Goal: Task Accomplishment & Management: Use online tool/utility

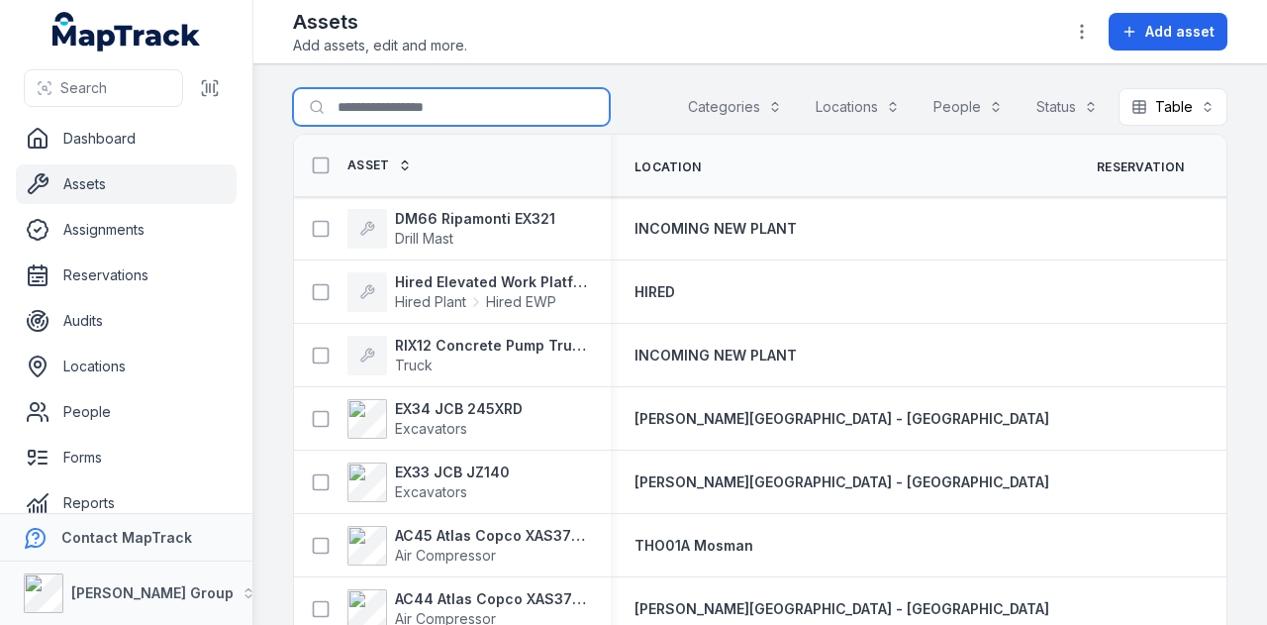
click at [447, 102] on input "Search for assets" at bounding box center [451, 107] width 317 height 38
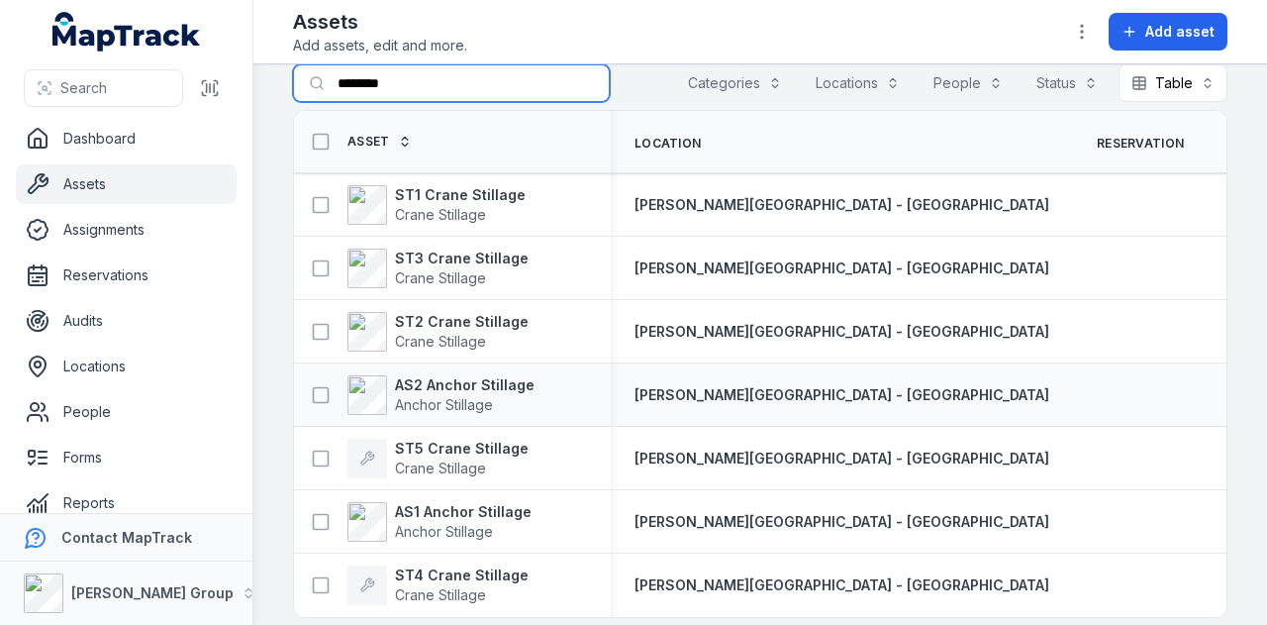
scroll to position [46, 0]
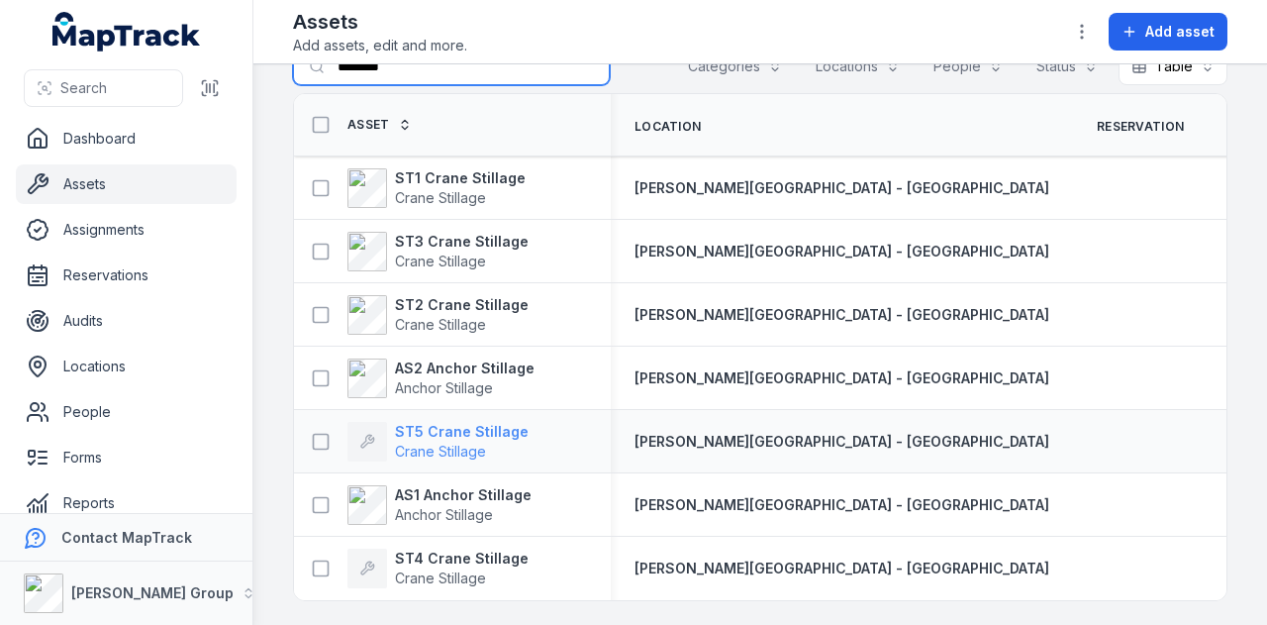
type input "********"
click at [480, 427] on strong "ST5 Crane Stillage" at bounding box center [462, 432] width 134 height 20
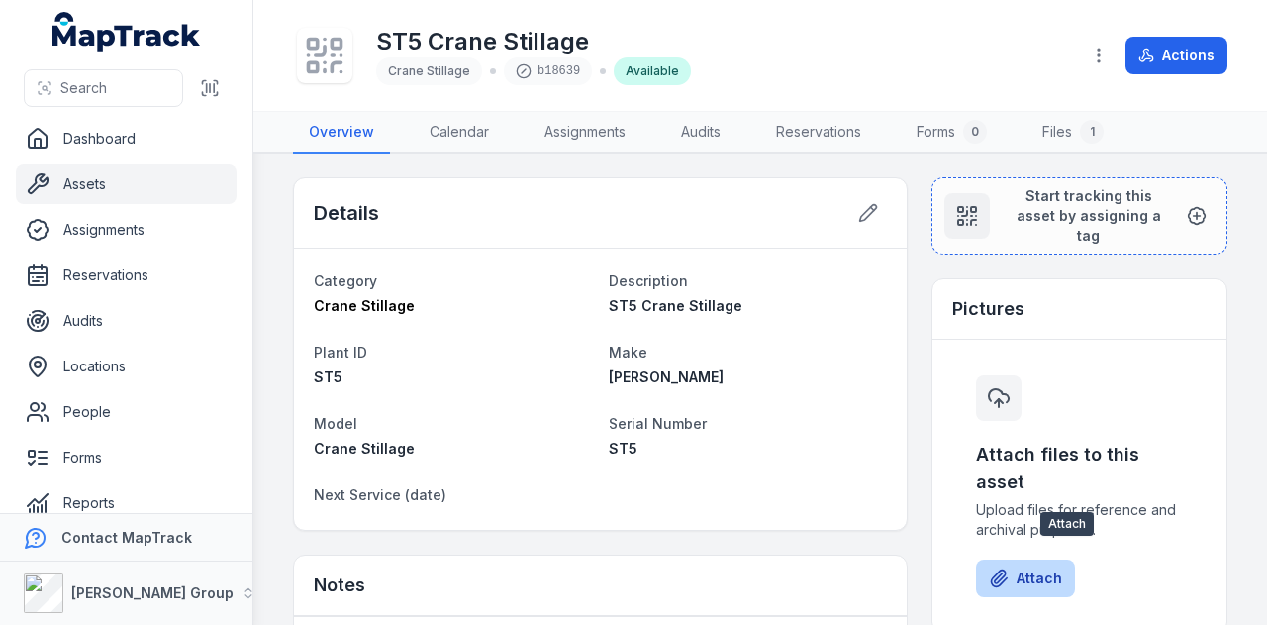
click at [1037, 563] on button "Attach" at bounding box center [1025, 578] width 99 height 38
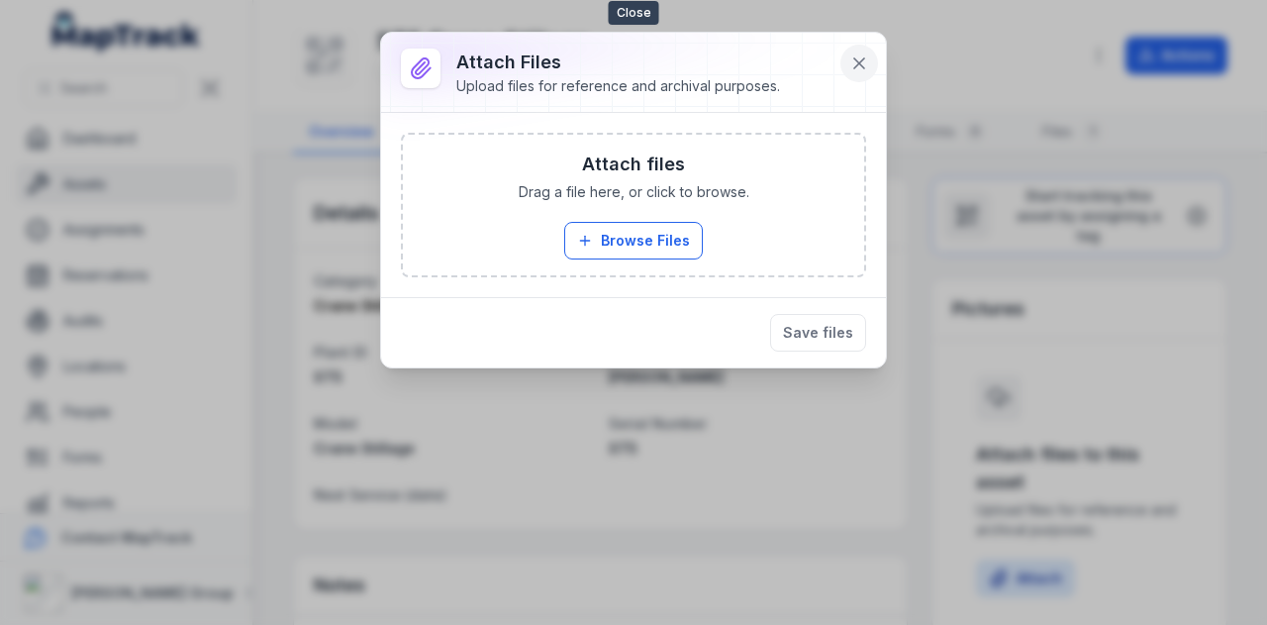
click at [866, 65] on icon at bounding box center [859, 63] width 20 height 20
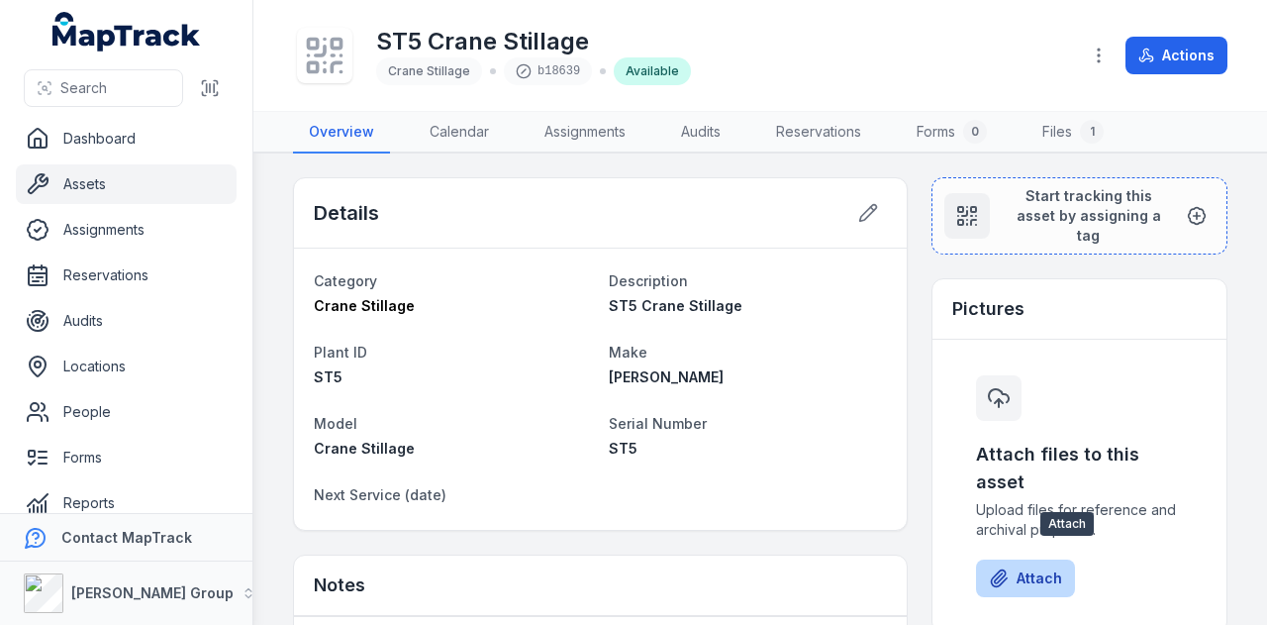
click at [1032, 564] on button "Attach" at bounding box center [1025, 578] width 99 height 38
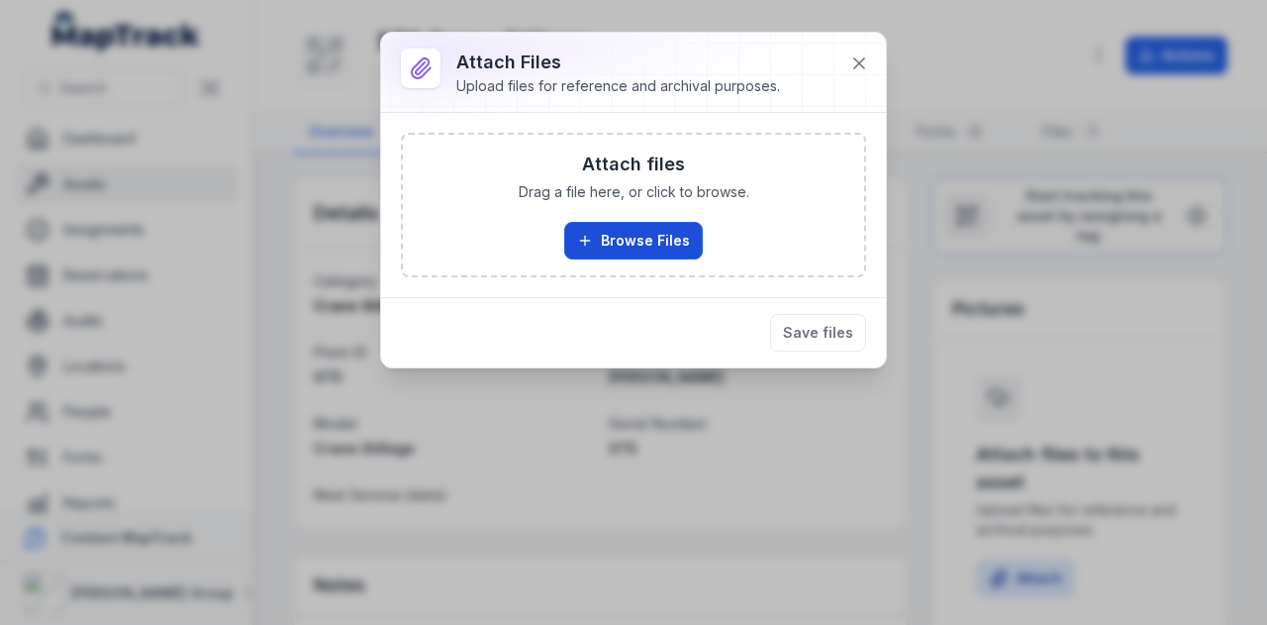
click at [612, 249] on button "Browse Files" at bounding box center [633, 241] width 139 height 38
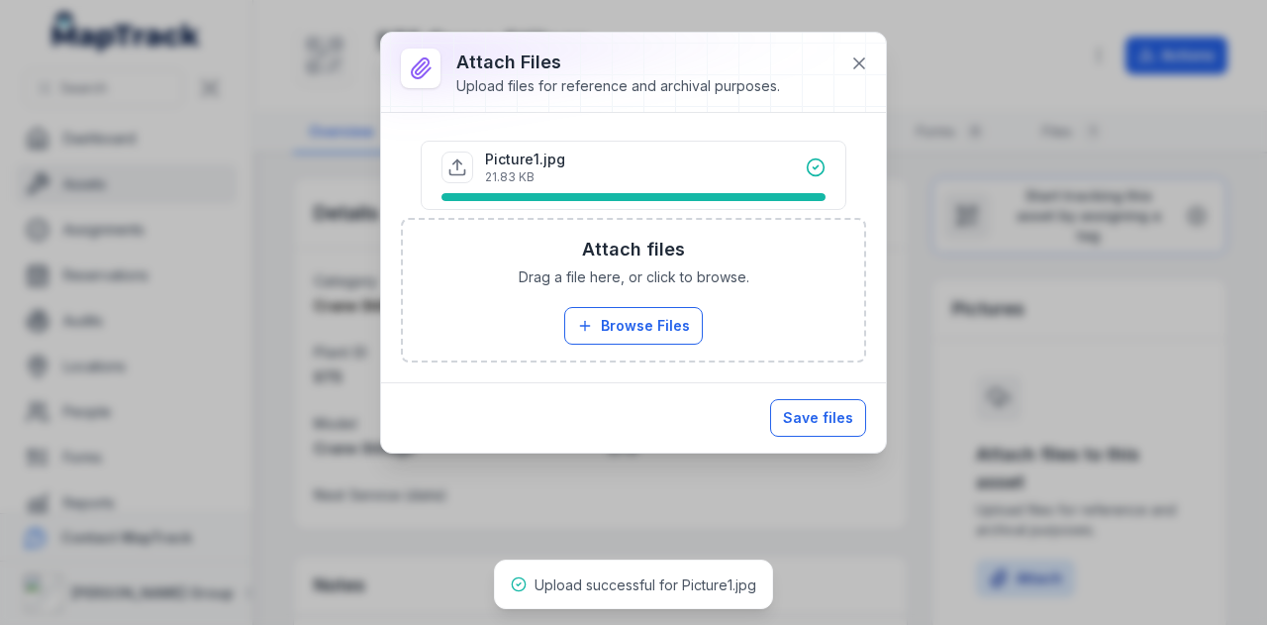
click at [817, 406] on button "Save files" at bounding box center [818, 418] width 96 height 38
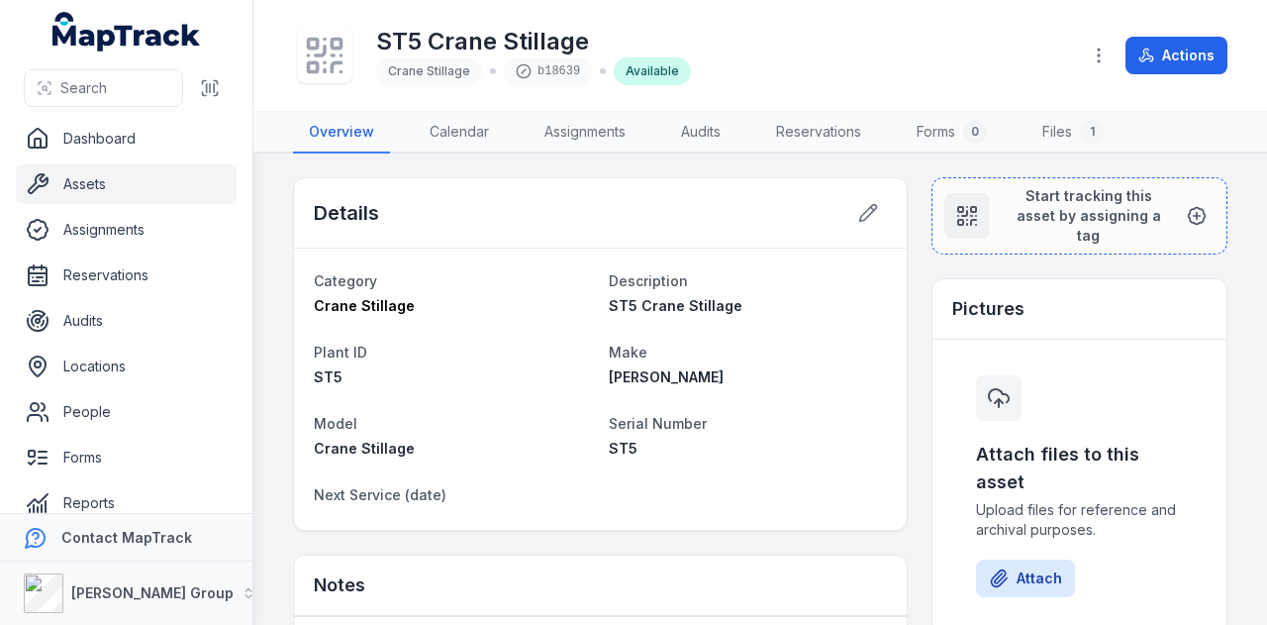
scroll to position [396, 0]
